Goal: Information Seeking & Learning: Learn about a topic

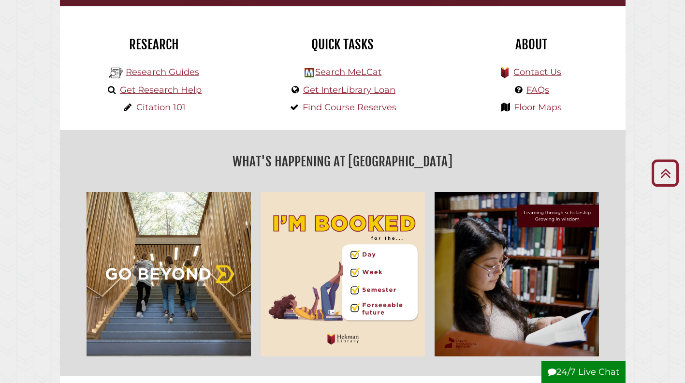
scroll to position [242, 0]
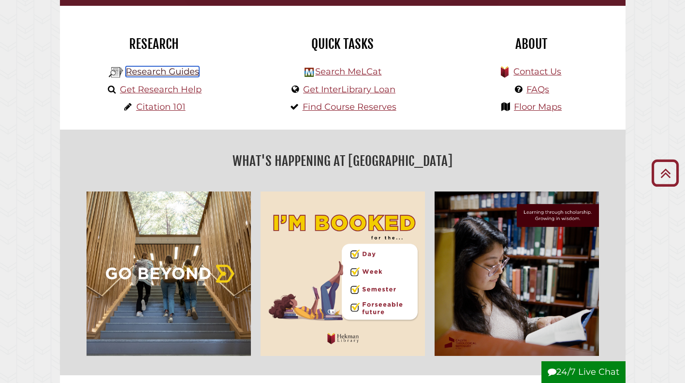
click at [171, 70] on link "Research Guides" at bounding box center [162, 71] width 73 height 11
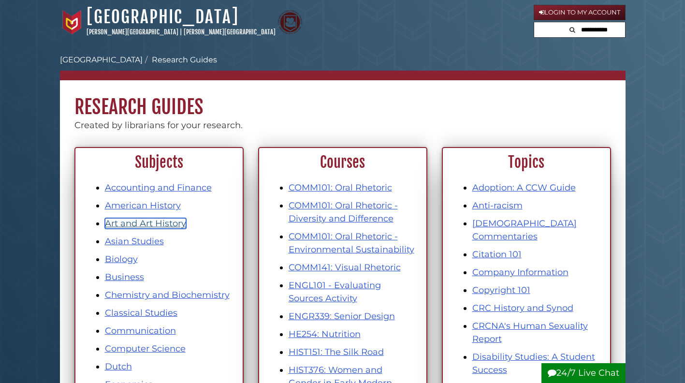
click at [154, 224] on link "Art and Art History" at bounding box center [145, 223] width 81 height 11
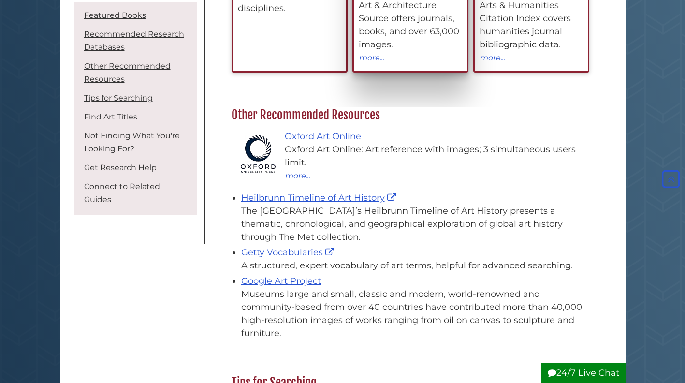
scroll to position [145, 0]
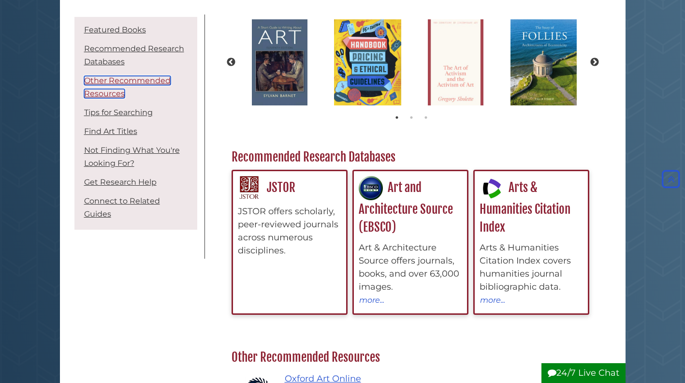
click at [136, 83] on link "Other Recommended Resources" at bounding box center [127, 87] width 87 height 22
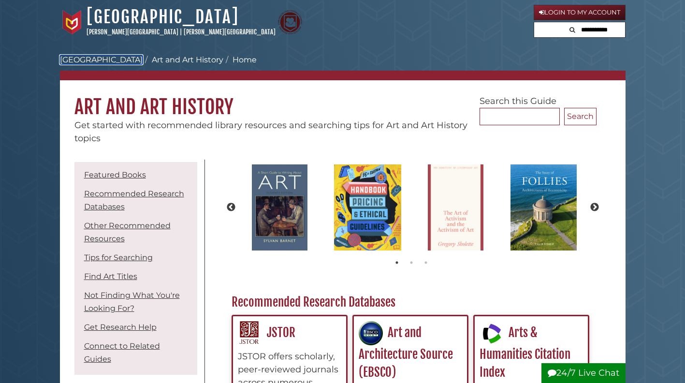
click at [109, 57] on link "Hekman Library" at bounding box center [101, 59] width 83 height 9
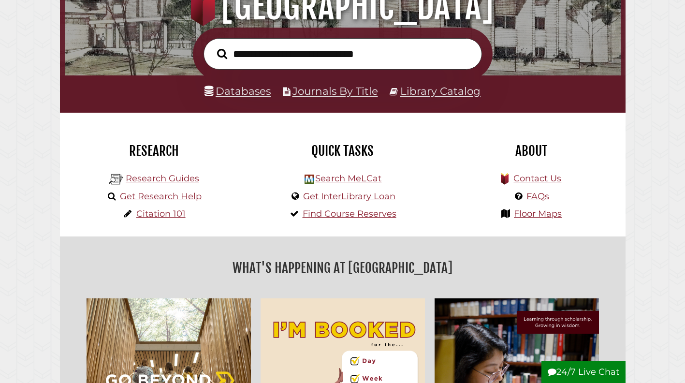
scroll to position [145, 0]
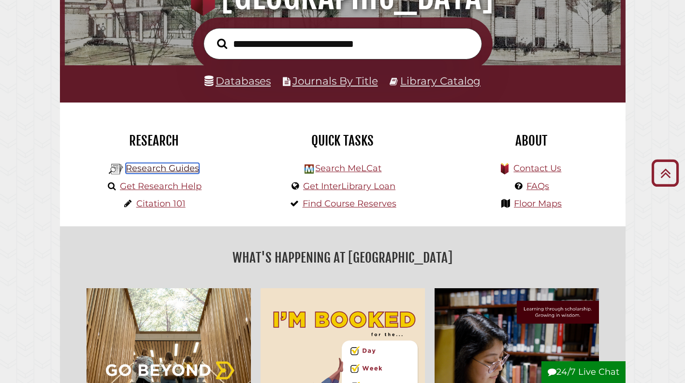
click at [143, 170] on link "Research Guides" at bounding box center [162, 168] width 73 height 11
